Goal: Learn about a topic: Understand process/instructions

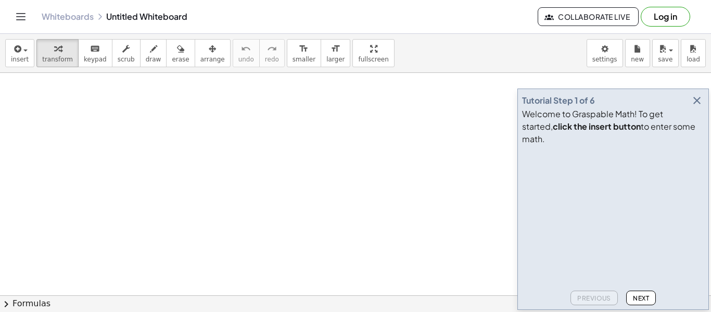
scroll to position [248, 0]
click at [647, 306] on div "Tutorial Step 1 of 6 Welcome to Graspable Math! To get started, click the inser…" at bounding box center [613, 198] width 192 height 221
click at [641, 299] on span "Next" at bounding box center [641, 298] width 16 height 8
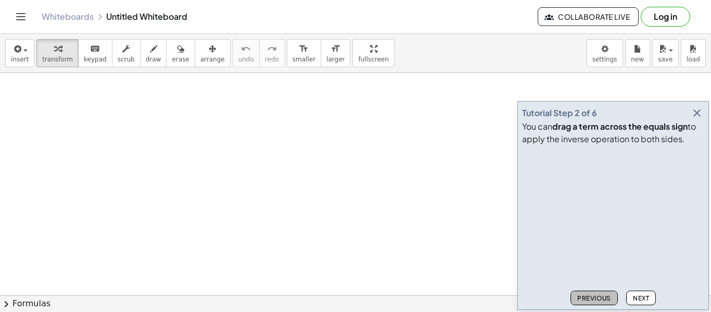
click at [597, 302] on button "Previous" at bounding box center [594, 297] width 47 height 15
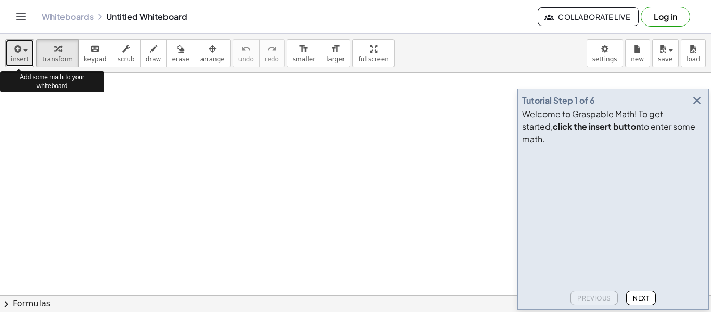
click at [26, 65] on button "insert" at bounding box center [19, 53] width 29 height 28
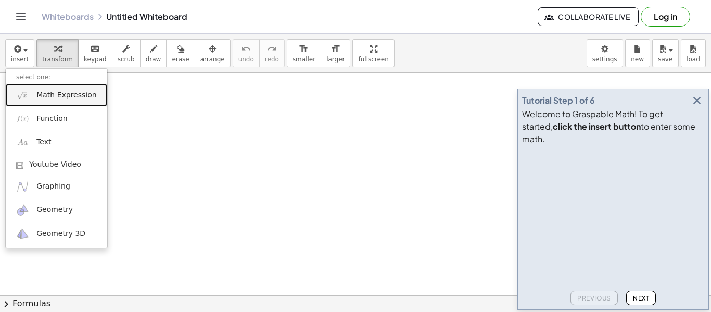
click at [55, 91] on span "Math Expression" at bounding box center [66, 95] width 60 height 10
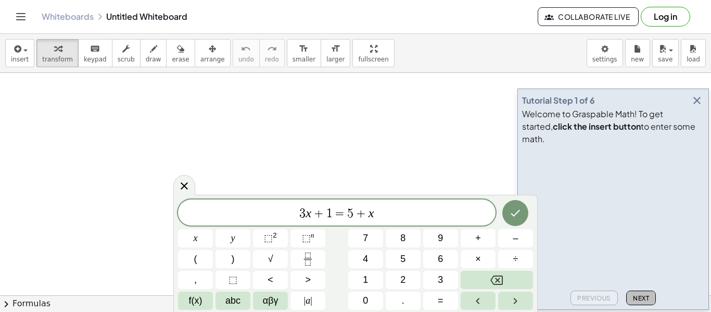
click at [650, 300] on button "Next" at bounding box center [641, 297] width 30 height 15
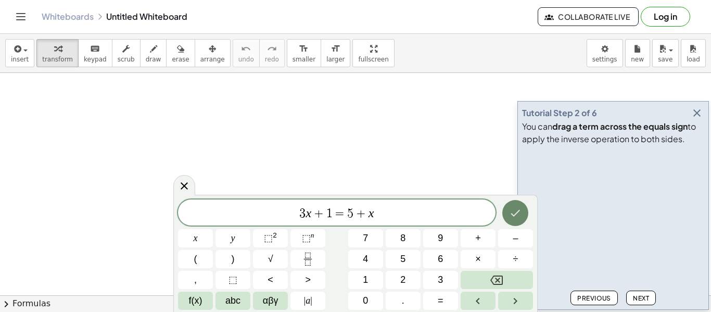
click at [520, 216] on icon "Done" at bounding box center [515, 213] width 12 height 12
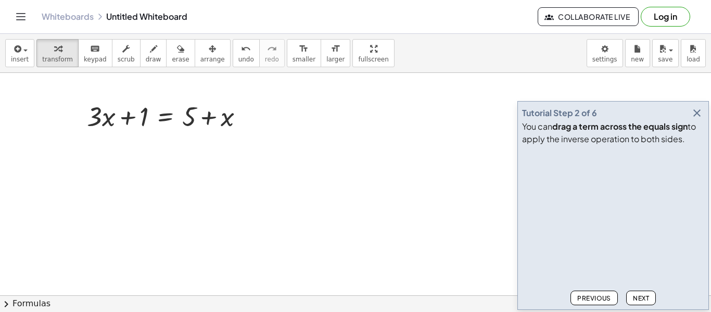
scroll to position [0, 0]
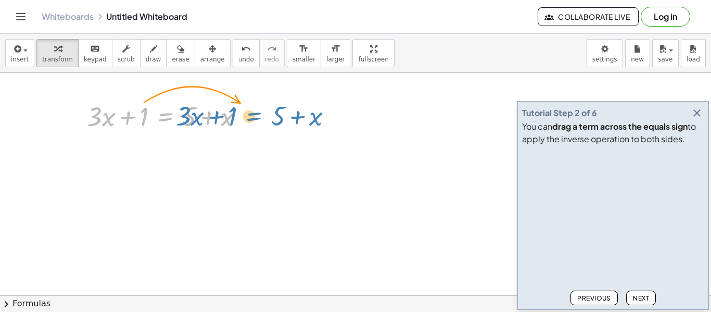
drag, startPoint x: 154, startPoint y: 107, endPoint x: 244, endPoint y: 108, distance: 89.5
click at [244, 108] on div at bounding box center [169, 115] width 175 height 35
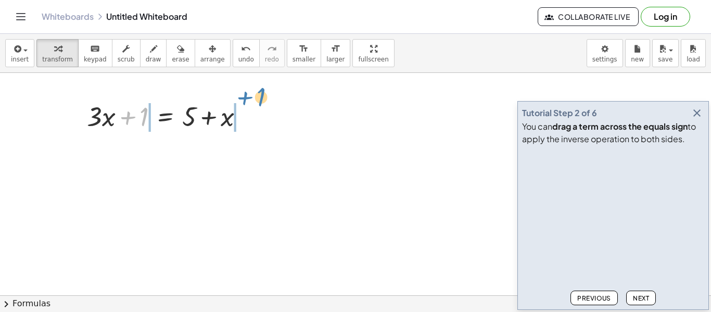
drag, startPoint x: 141, startPoint y: 114, endPoint x: 258, endPoint y: 94, distance: 119.3
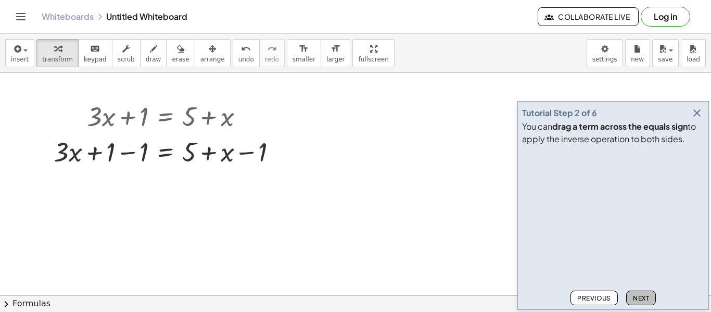
click at [635, 296] on span "Next" at bounding box center [641, 298] width 16 height 8
click at [130, 154] on div at bounding box center [169, 150] width 242 height 35
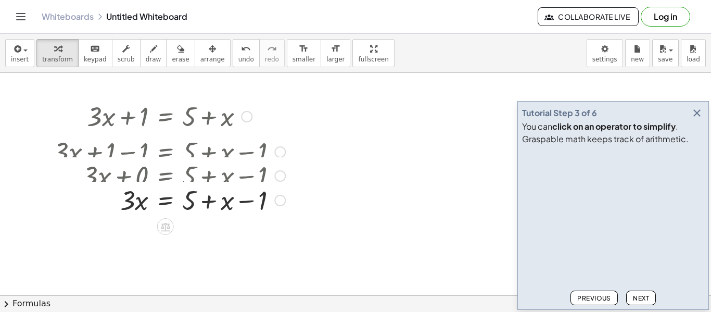
drag, startPoint x: 274, startPoint y: 188, endPoint x: 260, endPoint y: 199, distance: 17.4
click at [166, 200] on div "· 3 · x = + 5 + x − 1" at bounding box center [166, 200] width 0 height 0
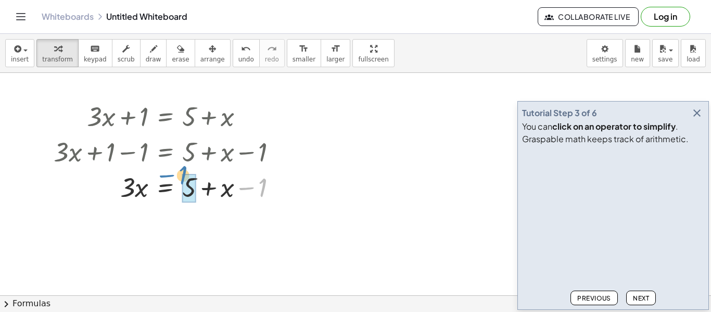
drag, startPoint x: 261, startPoint y: 191, endPoint x: 181, endPoint y: 178, distance: 80.6
click at [181, 178] on div at bounding box center [169, 186] width 242 height 35
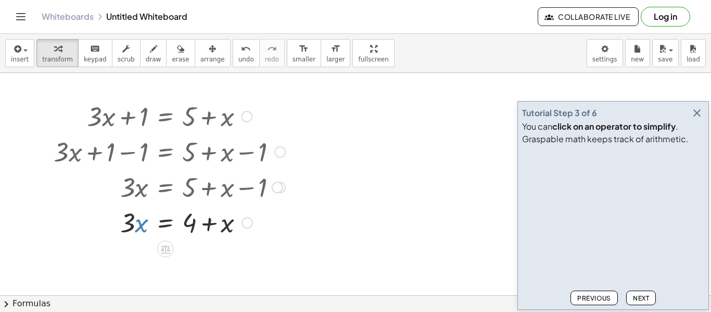
click at [136, 222] on div at bounding box center [169, 221] width 242 height 35
click at [647, 296] on span "Next" at bounding box center [641, 298] width 16 height 8
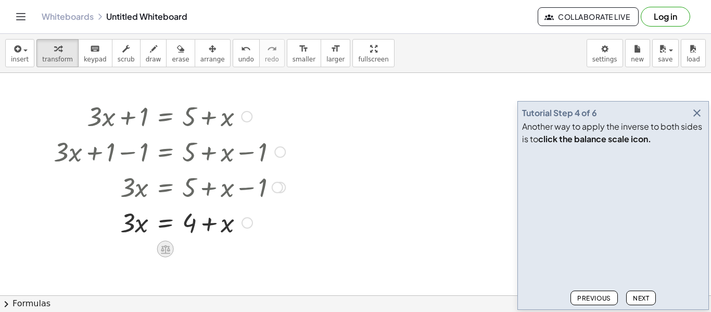
click at [163, 252] on icon at bounding box center [165, 249] width 9 height 9
click at [172, 248] on div "×" at bounding box center [165, 249] width 17 height 17
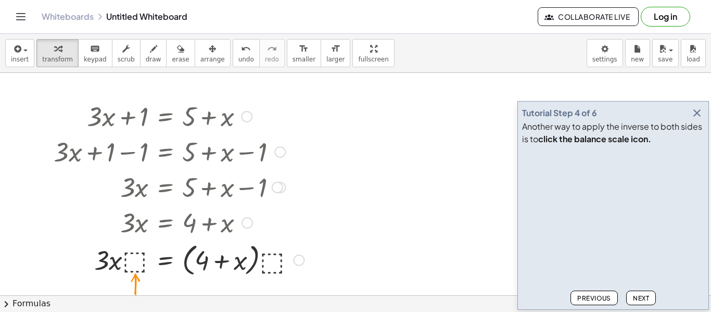
click at [243, 232] on div at bounding box center [178, 221] width 261 height 35
click at [133, 264] on div at bounding box center [178, 259] width 261 height 40
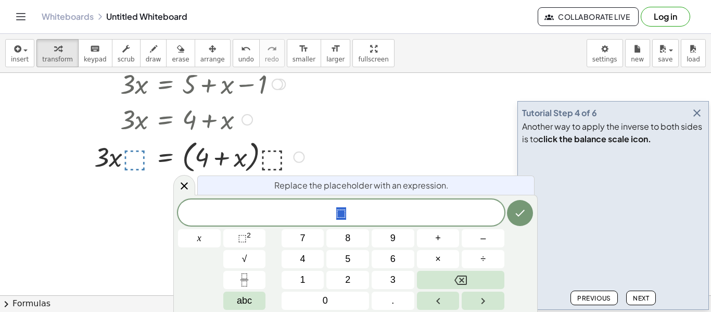
scroll to position [350, 0]
click at [118, 159] on div at bounding box center [178, 157] width 261 height 40
click at [308, 281] on button "1" at bounding box center [303, 280] width 43 height 18
click at [221, 229] on div at bounding box center [199, 238] width 43 height 18
click at [522, 220] on button "Done" at bounding box center [520, 213] width 26 height 26
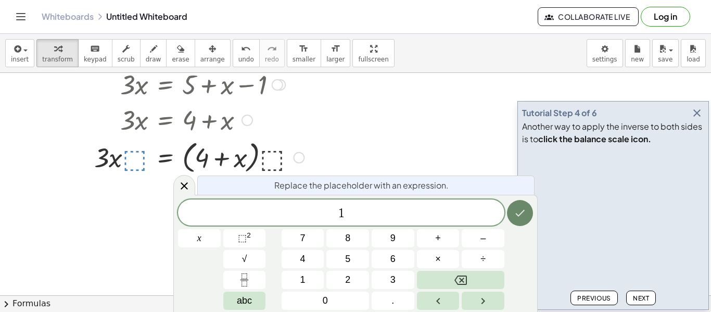
scroll to position [0, 0]
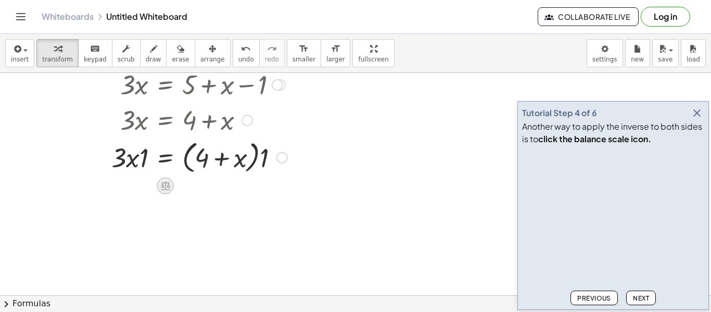
click at [162, 187] on icon at bounding box center [165, 186] width 9 height 9
click at [640, 301] on span "Next" at bounding box center [641, 298] width 16 height 8
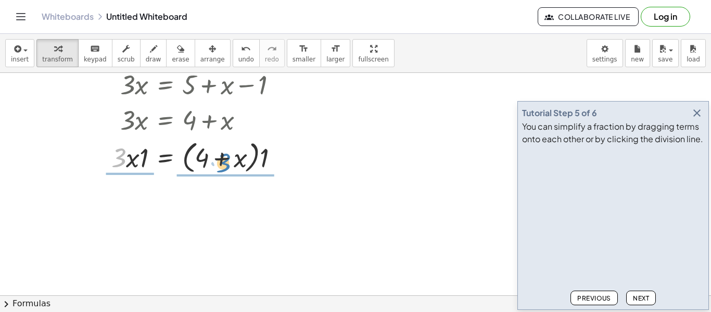
drag, startPoint x: 121, startPoint y: 157, endPoint x: 201, endPoint y: 160, distance: 79.7
click at [201, 160] on div at bounding box center [170, 157] width 244 height 40
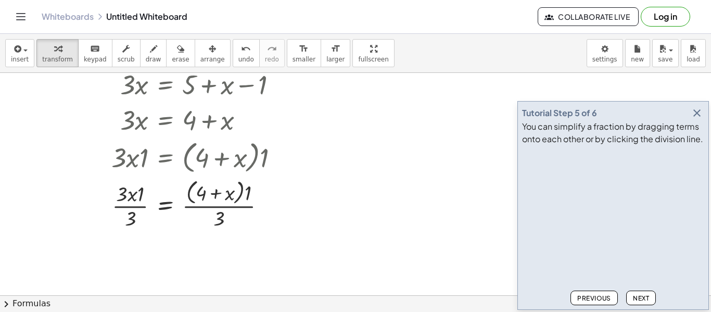
click at [639, 302] on button "Next" at bounding box center [641, 297] width 30 height 15
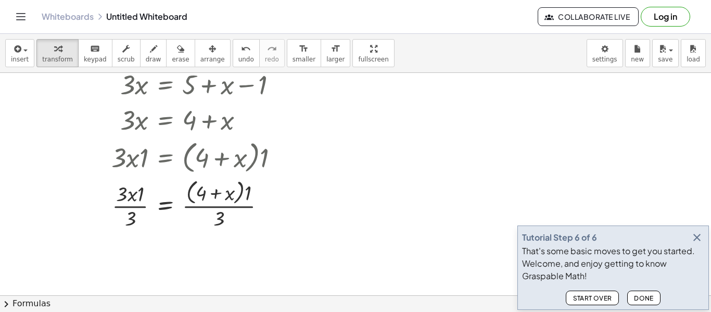
click at [639, 302] on button "Done" at bounding box center [643, 297] width 33 height 15
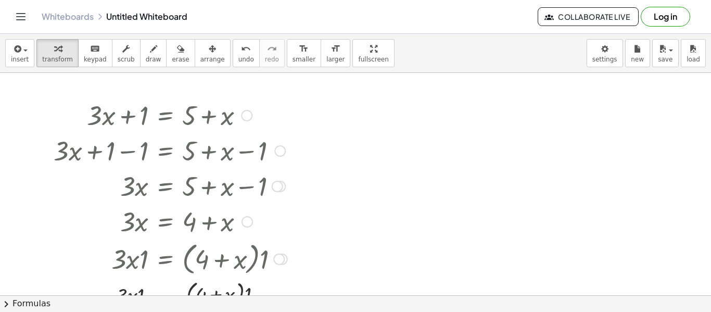
scroll to position [236, 0]
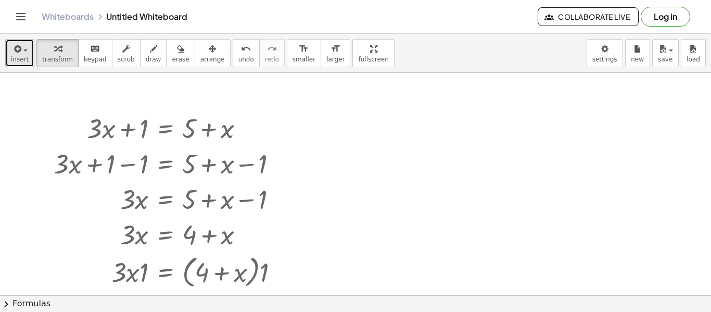
click at [11, 56] on span "insert" at bounding box center [20, 59] width 18 height 7
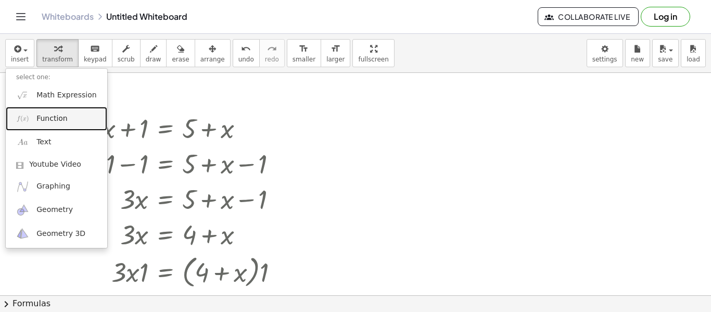
click at [66, 126] on link "Function" at bounding box center [57, 118] width 102 height 23
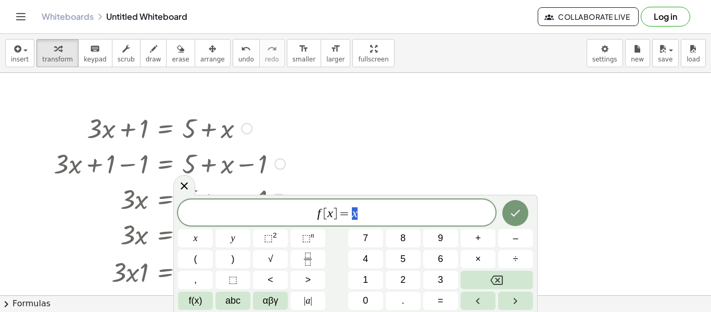
scroll to position [3, 0]
click at [389, 258] on button "5" at bounding box center [403, 259] width 35 height 18
click at [518, 229] on button "–" at bounding box center [515, 238] width 35 height 18
click at [516, 219] on button "Done" at bounding box center [515, 213] width 26 height 26
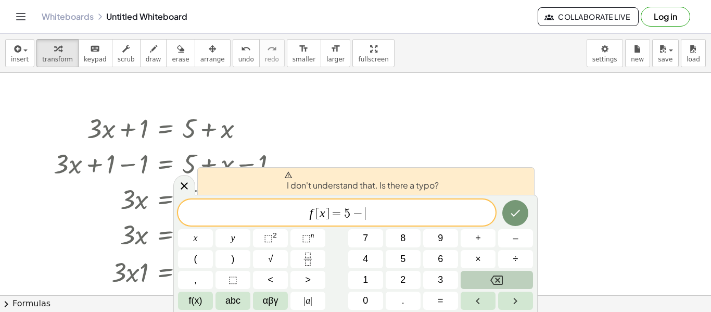
click at [497, 284] on icon "Backspace" at bounding box center [496, 279] width 12 height 9
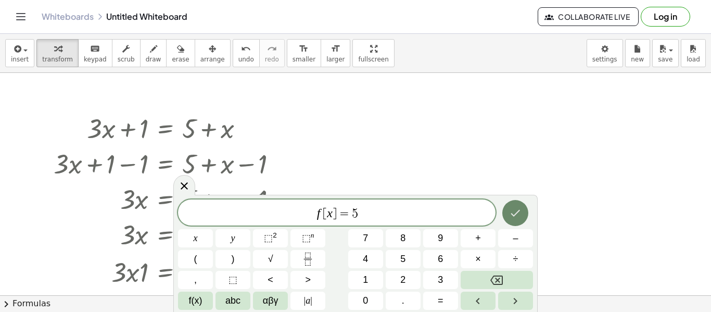
click at [518, 219] on icon "Done" at bounding box center [515, 213] width 12 height 12
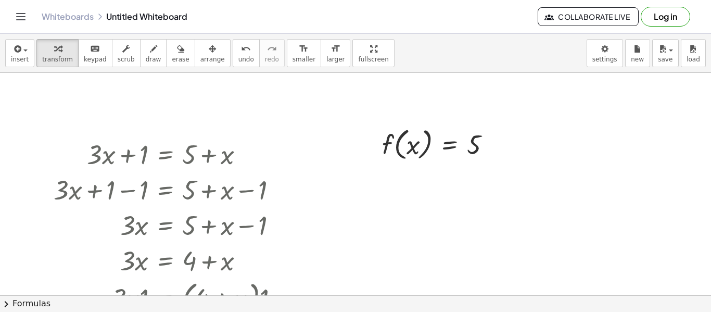
scroll to position [203, 0]
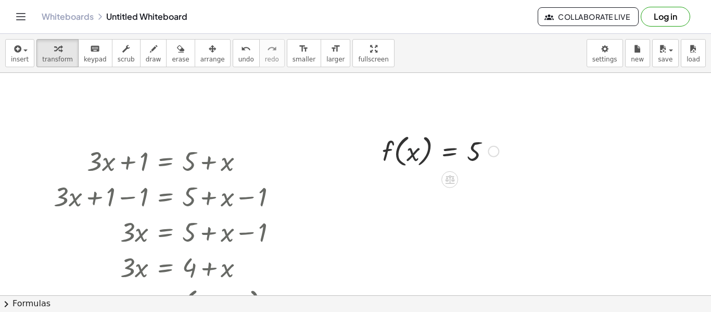
click at [414, 153] on div at bounding box center [440, 151] width 127 height 40
click at [451, 182] on icon at bounding box center [450, 179] width 11 height 11
click at [474, 184] on div "÷" at bounding box center [470, 179] width 17 height 17
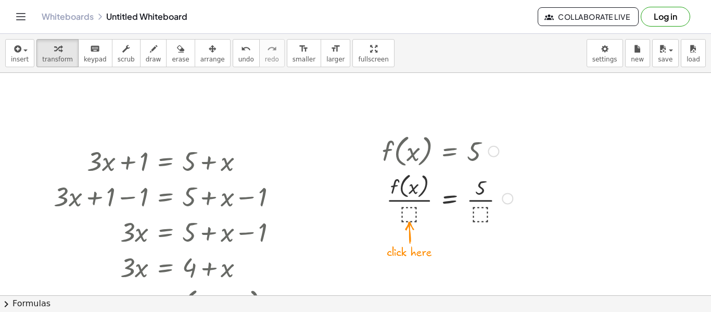
click at [408, 212] on div at bounding box center [447, 197] width 141 height 55
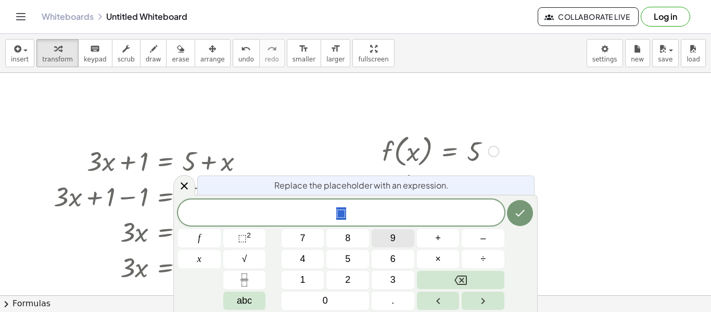
click at [399, 243] on button "9" at bounding box center [393, 238] width 43 height 18
click at [522, 213] on icon "Done" at bounding box center [520, 213] width 9 height 7
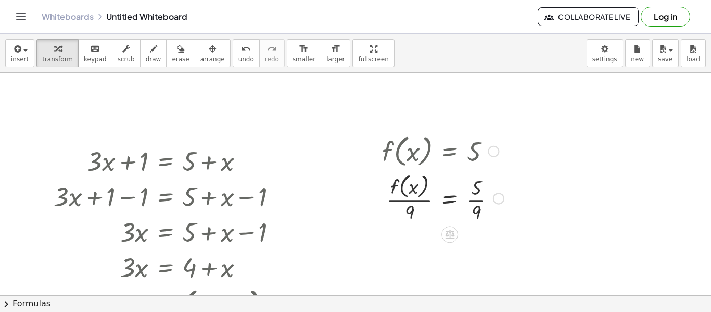
click at [447, 243] on div at bounding box center [355, 203] width 711 height 667
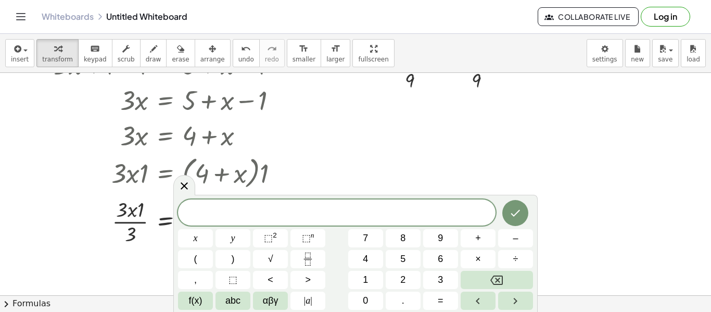
scroll to position [334, 0]
click at [517, 209] on icon "Done" at bounding box center [515, 213] width 12 height 12
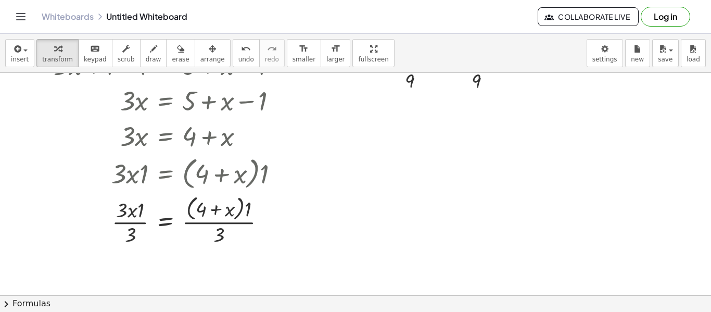
click at [517, 209] on div at bounding box center [355, 72] width 711 height 667
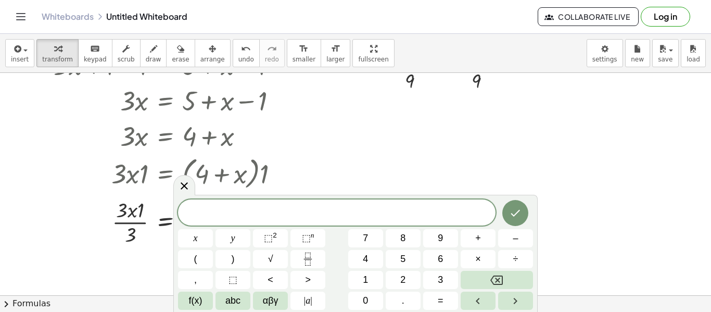
click at [30, 78] on div at bounding box center [355, 72] width 711 height 667
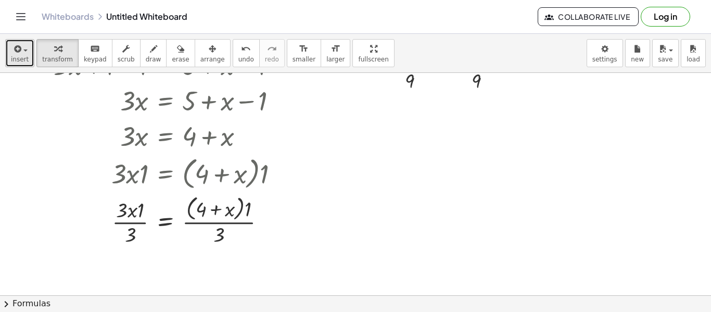
click at [26, 65] on button "insert" at bounding box center [19, 53] width 29 height 28
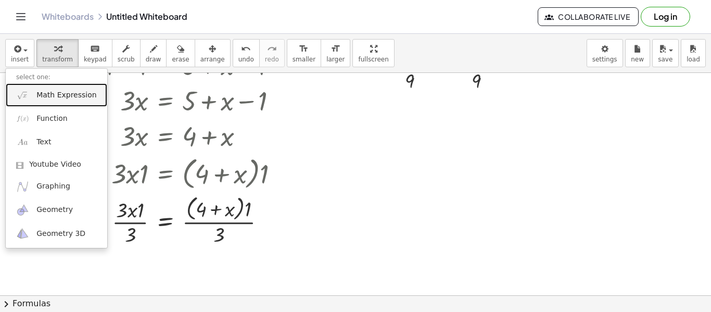
click at [77, 98] on span "Math Expression" at bounding box center [66, 95] width 60 height 10
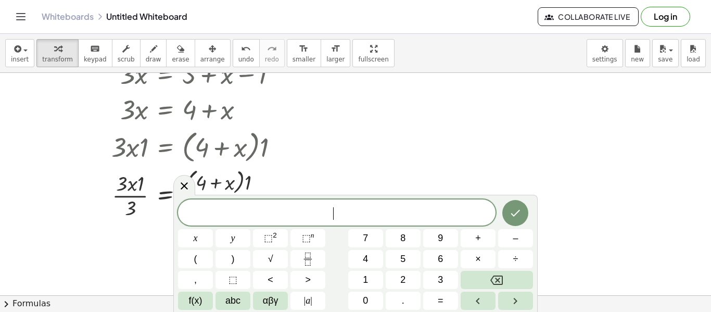
scroll to position [360, 0]
click at [199, 238] on button "x" at bounding box center [195, 238] width 35 height 18
click at [369, 241] on button "7" at bounding box center [365, 238] width 35 height 18
click at [518, 276] on button "Backspace" at bounding box center [497, 280] width 72 height 18
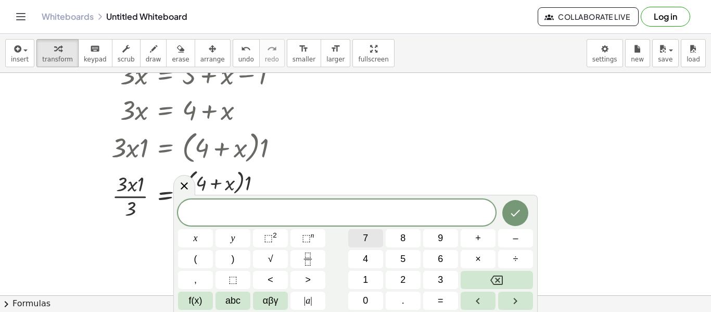
click at [361, 239] on button "7" at bounding box center [365, 238] width 35 height 18
click at [399, 231] on button "8" at bounding box center [403, 238] width 35 height 18
click at [406, 255] on button "5" at bounding box center [403, 259] width 35 height 18
click at [189, 250] on button "(" at bounding box center [195, 259] width 35 height 18
click at [506, 287] on button "Backspace" at bounding box center [497, 280] width 72 height 18
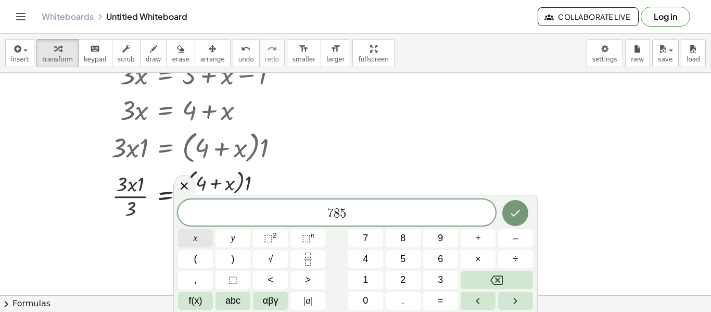
click at [195, 237] on span "x" at bounding box center [196, 238] width 4 height 14
click at [515, 217] on icon "Done" at bounding box center [515, 213] width 12 height 12
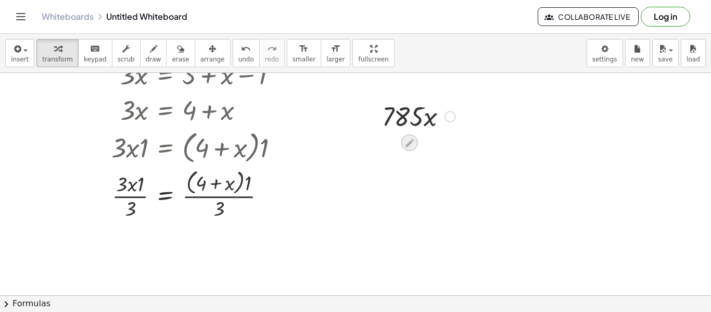
click at [411, 142] on icon at bounding box center [410, 142] width 8 height 8
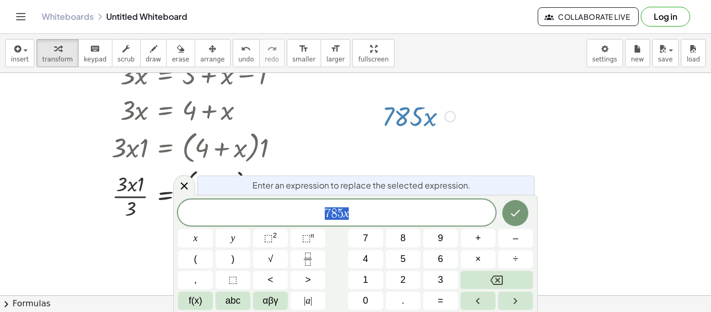
scroll to position [4, 0]
click at [376, 201] on div "7 8 5 x ​" at bounding box center [337, 212] width 318 height 26
click at [468, 237] on button "+" at bounding box center [478, 238] width 35 height 18
click at [447, 241] on button "9" at bounding box center [440, 238] width 35 height 18
click at [507, 242] on button "–" at bounding box center [515, 238] width 35 height 18
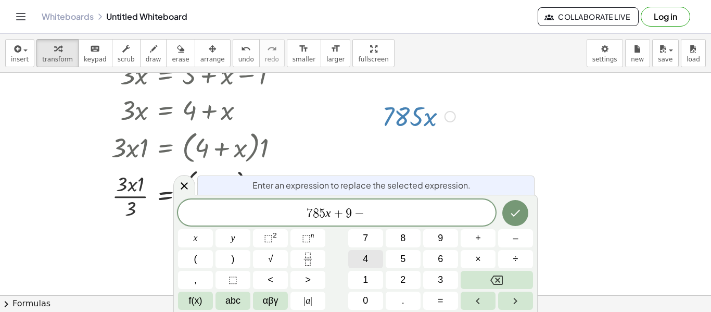
click at [372, 261] on button "4" at bounding box center [365, 259] width 35 height 18
click at [232, 242] on span "y" at bounding box center [233, 238] width 4 height 14
click at [507, 214] on button "Done" at bounding box center [515, 213] width 26 height 26
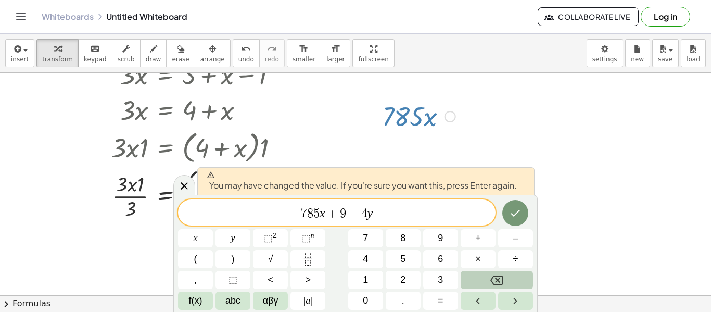
click at [506, 282] on button "Backspace" at bounding box center [497, 280] width 72 height 18
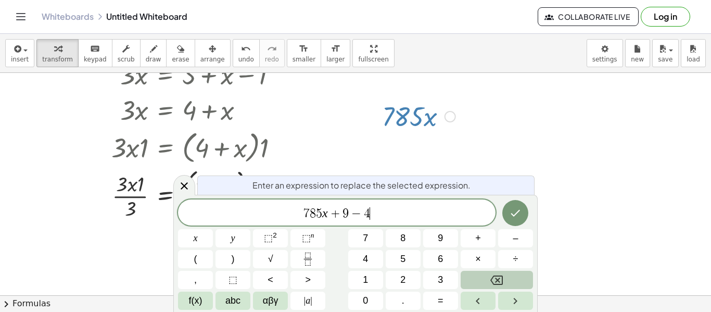
click at [506, 282] on button "Backspace" at bounding box center [497, 280] width 72 height 18
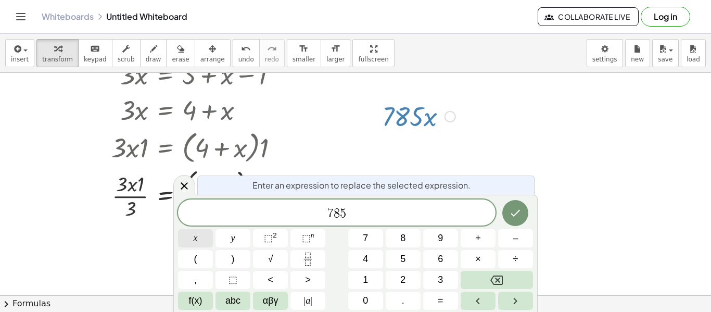
click at [196, 232] on span "x" at bounding box center [196, 238] width 4 height 14
click at [522, 215] on icon "Done" at bounding box center [515, 213] width 12 height 12
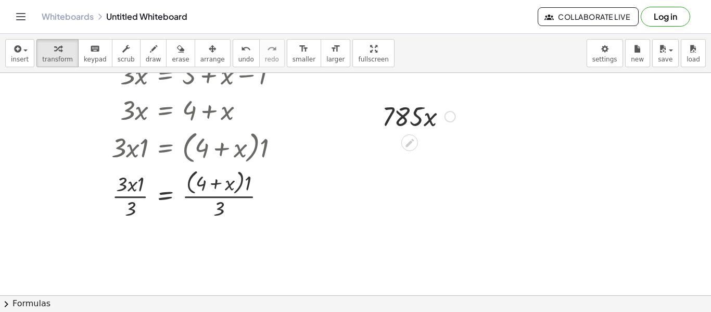
click at [450, 121] on div at bounding box center [450, 116] width 11 height 11
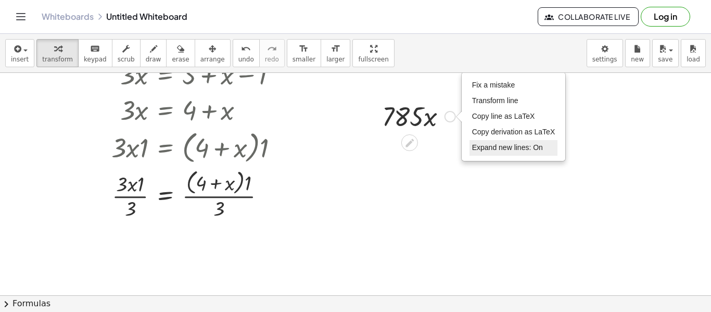
click at [512, 153] on li "Expand new lines: On" at bounding box center [514, 148] width 88 height 16
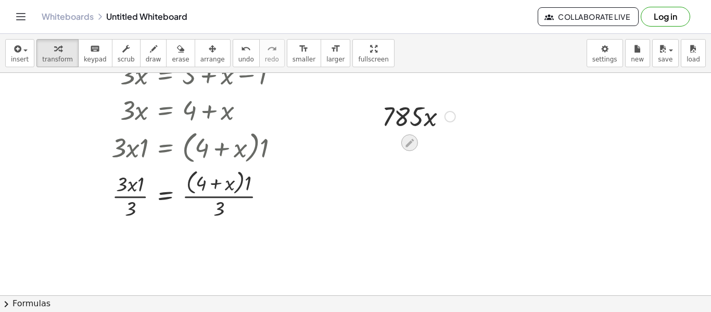
click at [408, 145] on icon at bounding box center [410, 142] width 8 height 8
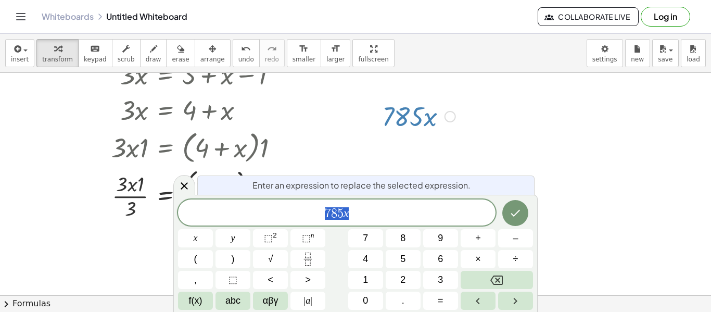
scroll to position [4, 0]
